Goal: Navigation & Orientation: Find specific page/section

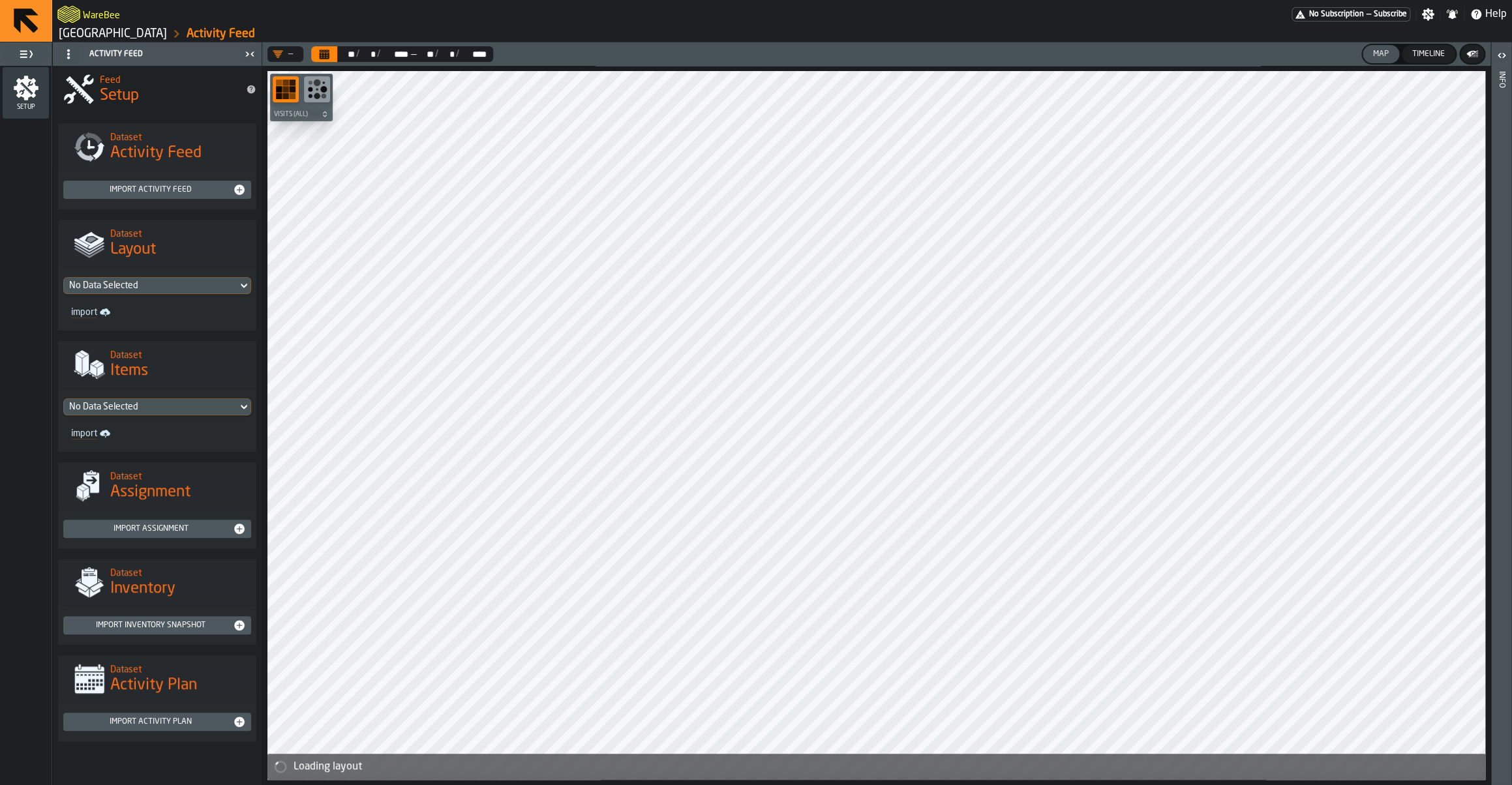
click at [90, 41] on link "[GEOGRAPHIC_DATA]" at bounding box center [112, 34] width 108 height 15
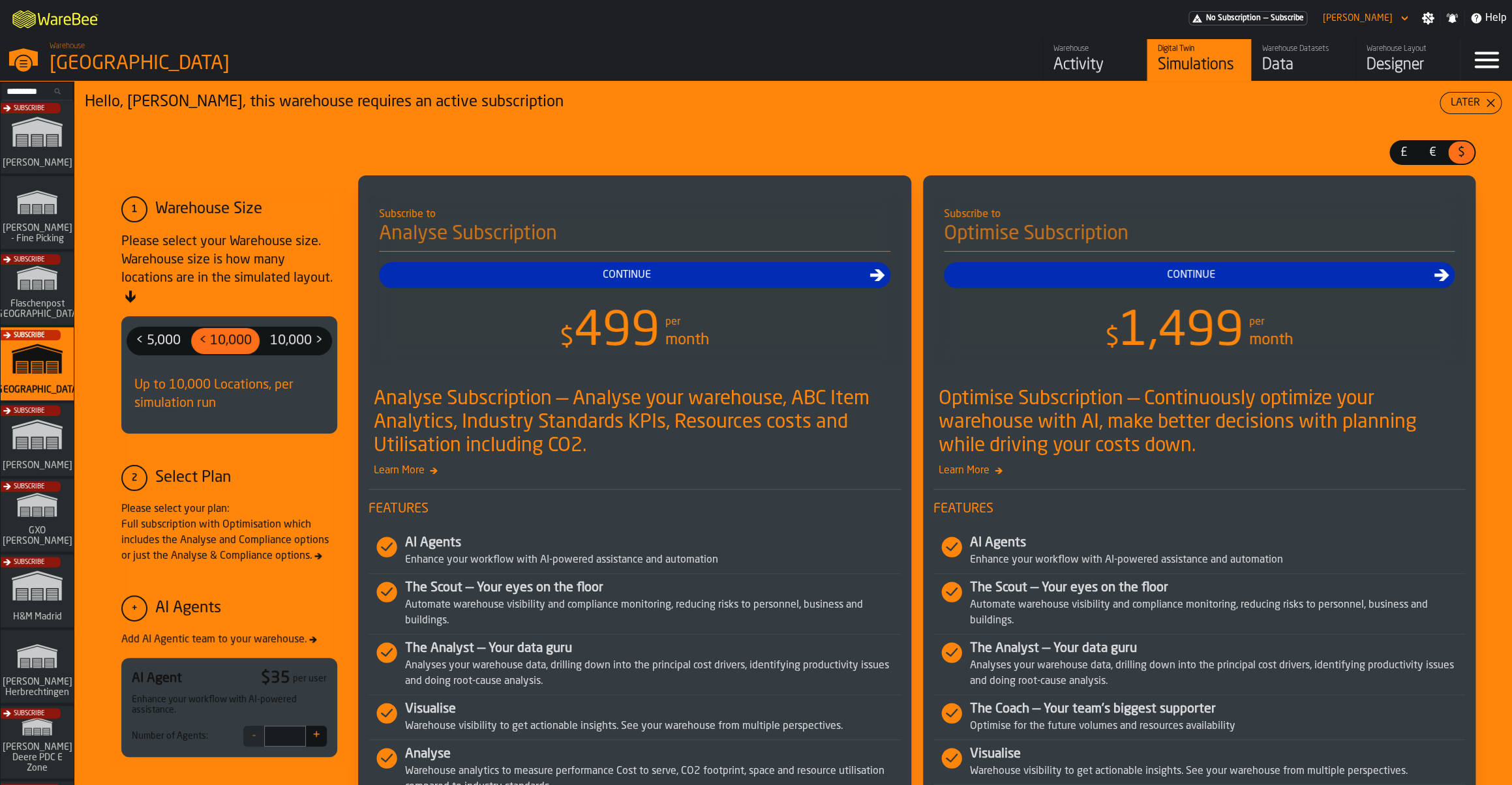
click at [1070, 81] on link "Warehouse Activity" at bounding box center [1093, 59] width 104 height 42
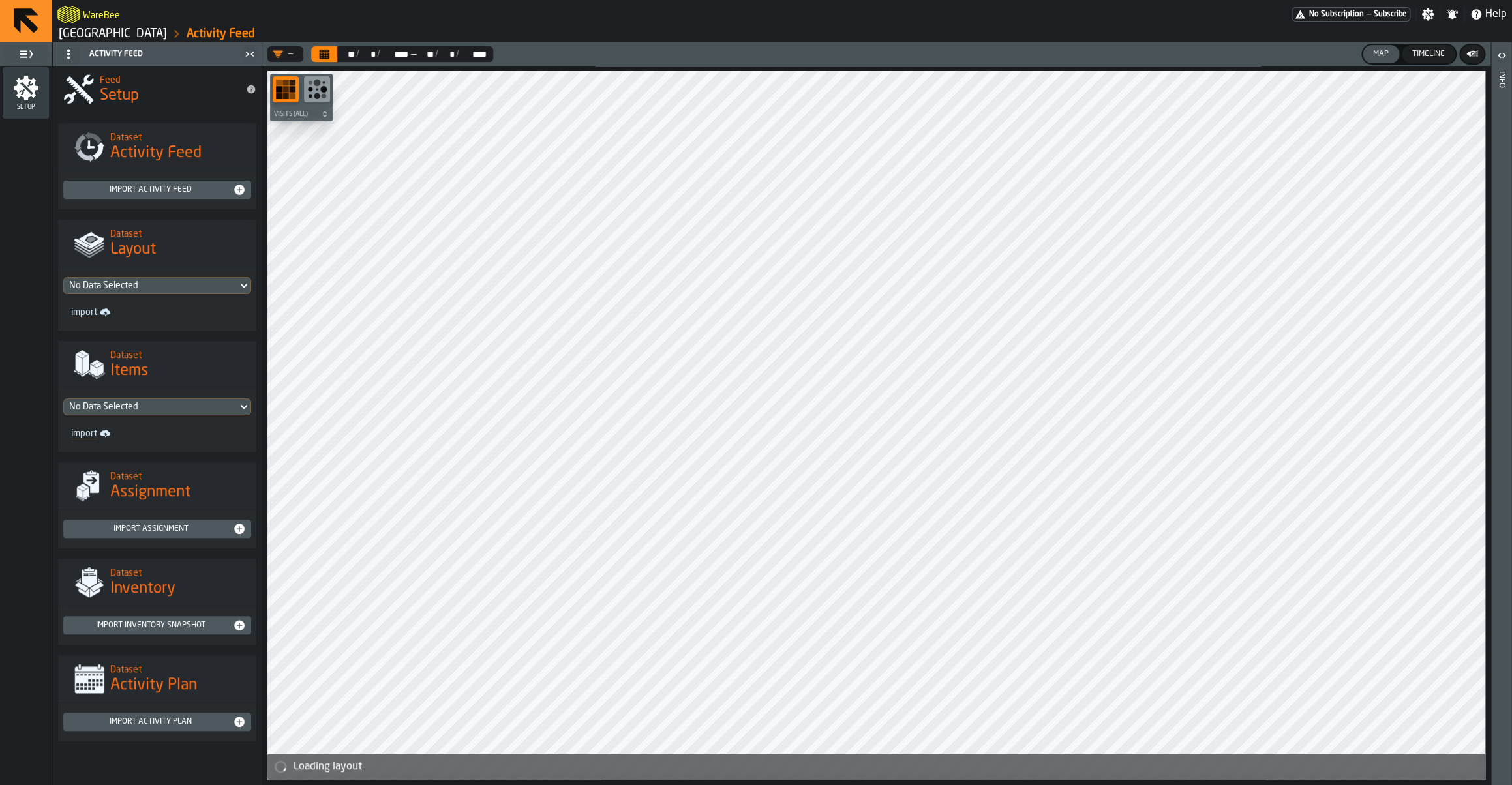
click at [133, 42] on header "WareBee No Subscription — Subscribe Settings Notifications Help [GEOGRAPHIC_DAT…" at bounding box center [756, 21] width 1512 height 43
click at [133, 33] on link "[GEOGRAPHIC_DATA]" at bounding box center [112, 34] width 108 height 15
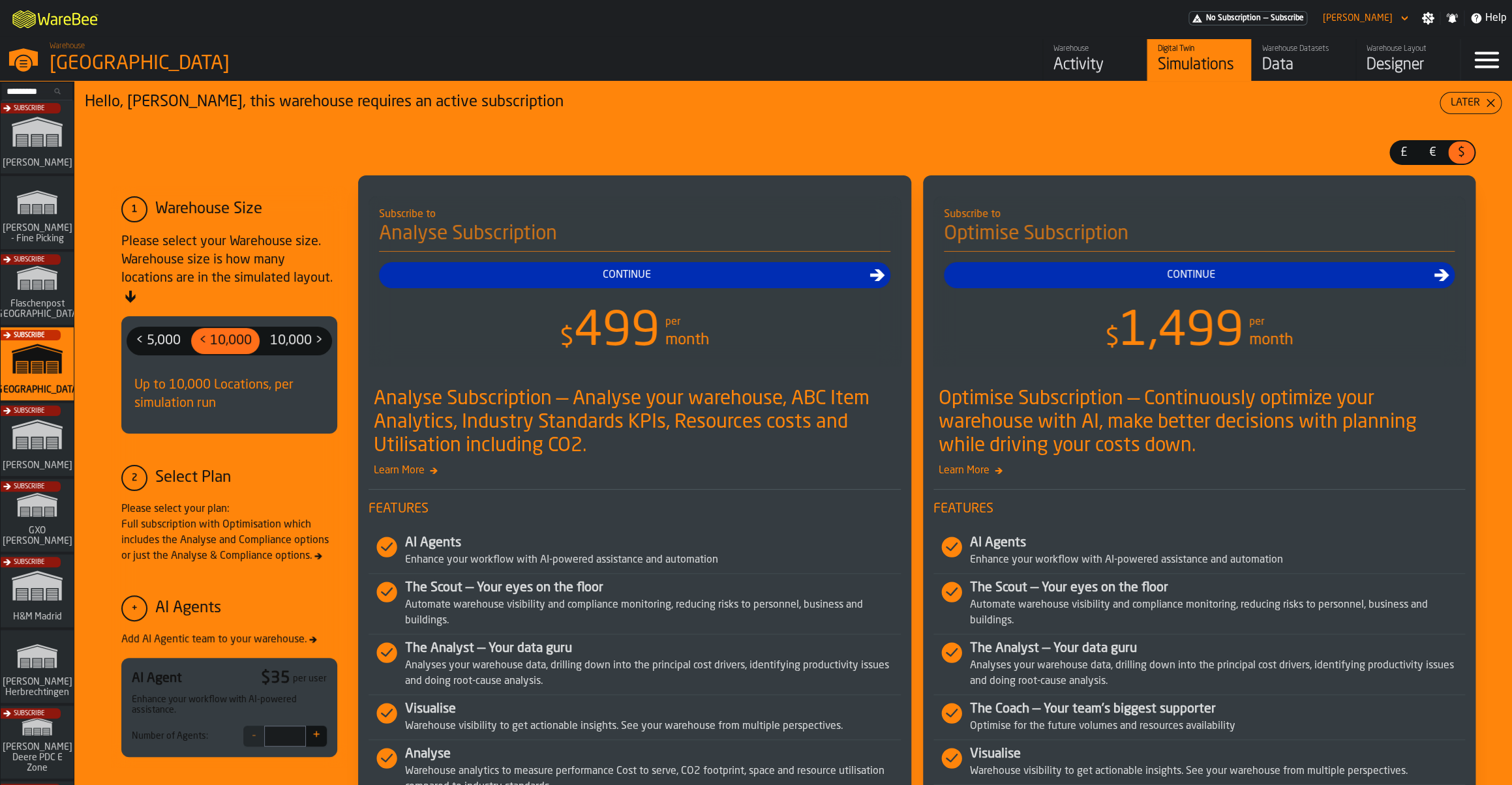
click at [1087, 70] on div "Activity" at bounding box center [1094, 64] width 83 height 20
